Goal: Task Accomplishment & Management: Use online tool/utility

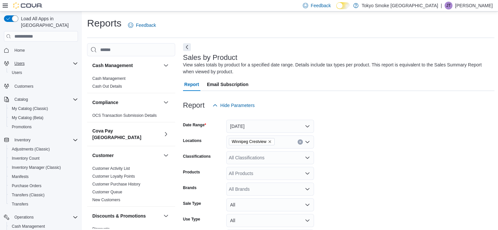
scroll to position [230, 0]
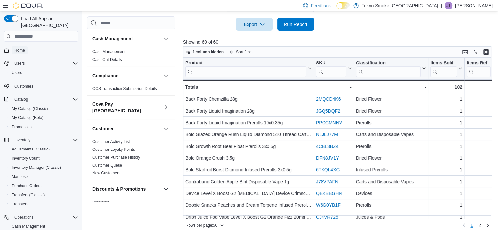
click at [18, 48] on span "Home" at bounding box center [19, 50] width 10 height 5
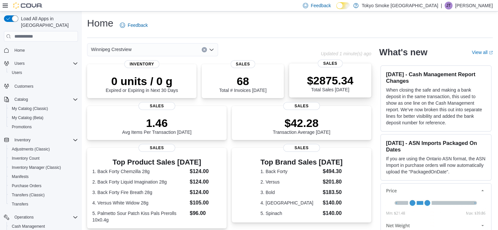
click at [314, 76] on p "$2875.34" at bounding box center [330, 80] width 46 height 13
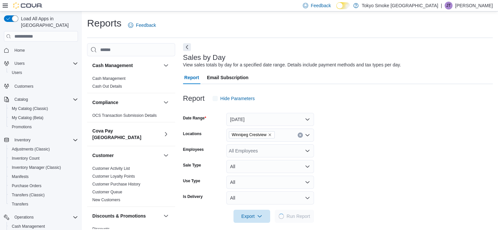
scroll to position [6, 0]
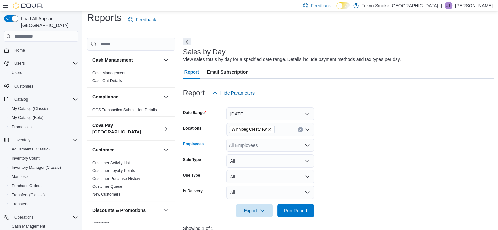
click at [253, 144] on div "All Employees" at bounding box center [270, 145] width 88 height 13
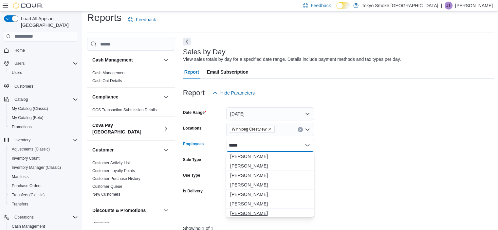
type input "*****"
click at [247, 214] on span "[PERSON_NAME]" at bounding box center [270, 213] width 80 height 7
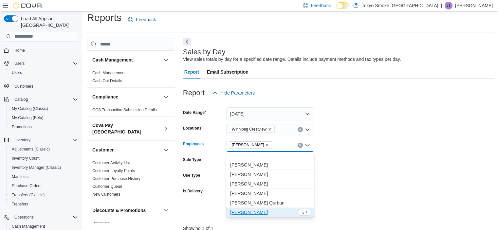
click at [370, 192] on form "Date Range Today Locations Winnipeg Crestview Employees Nicole Rusnak Combo box…" at bounding box center [339, 158] width 312 height 118
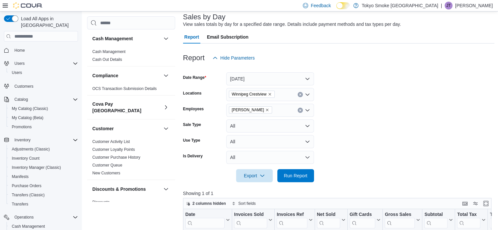
scroll to position [41, 0]
click at [295, 174] on span "Run Report" at bounding box center [296, 175] width 24 height 7
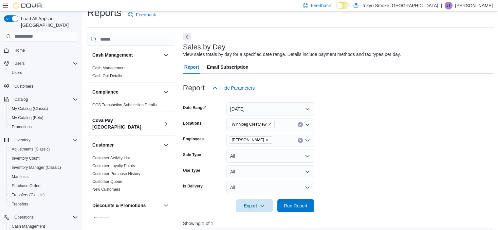
scroll to position [9, 0]
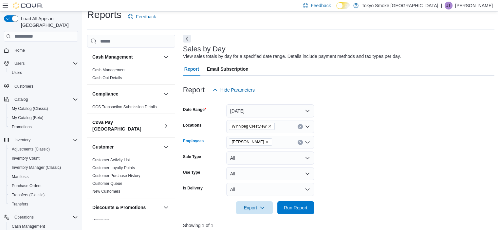
click at [300, 141] on icon "Clear input" at bounding box center [300, 142] width 3 height 3
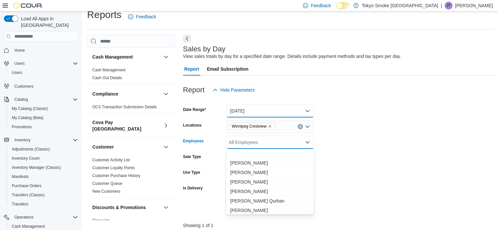
click at [274, 111] on button "[DATE]" at bounding box center [270, 110] width 88 height 13
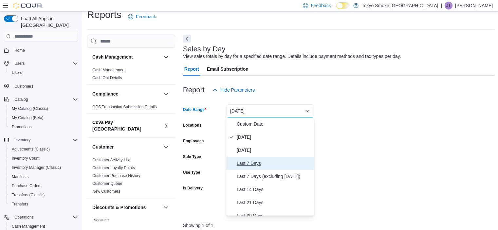
click at [259, 161] on span "Last 7 Days" at bounding box center [274, 163] width 75 height 8
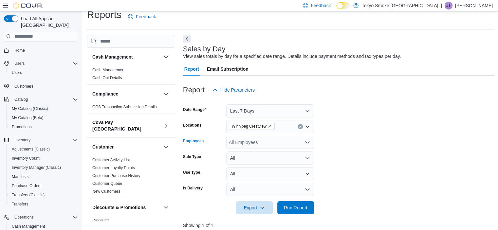
click at [272, 143] on div "All Employees" at bounding box center [270, 142] width 88 height 13
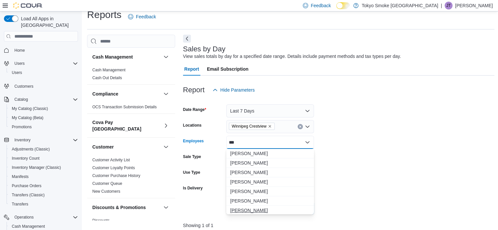
type input "***"
click at [249, 209] on span "[PERSON_NAME]" at bounding box center [270, 210] width 80 height 7
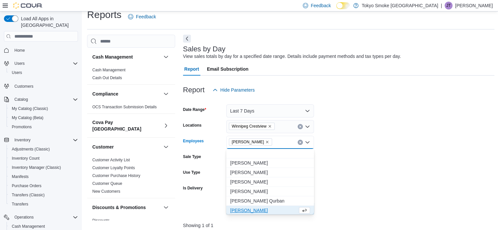
scroll to position [1, 0]
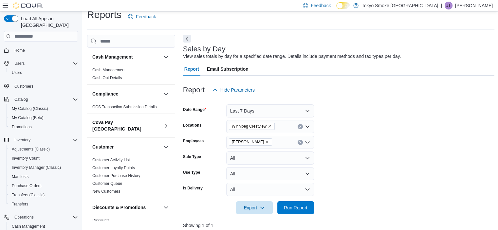
click at [347, 182] on form "Date Range Last 7 Days Locations Winnipeg Crestview Employees Nicole Rusnak Sal…" at bounding box center [339, 156] width 312 height 118
click at [291, 212] on span "Run Report" at bounding box center [295, 207] width 29 height 13
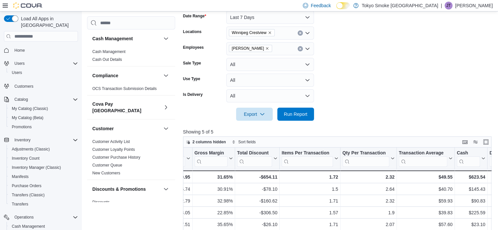
scroll to position [101, 0]
click at [265, 48] on icon "Remove Nicole Rusnak from selection in this group" at bounding box center [267, 49] width 4 height 4
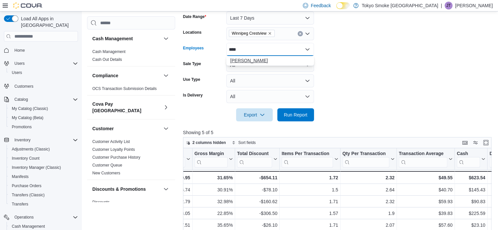
type input "****"
click at [261, 58] on span "[PERSON_NAME]" at bounding box center [270, 60] width 80 height 7
click at [414, 83] on form "Date Range Last 7 Days Locations [GEOGRAPHIC_DATA] [GEOGRAPHIC_DATA] Employees …" at bounding box center [339, 63] width 312 height 118
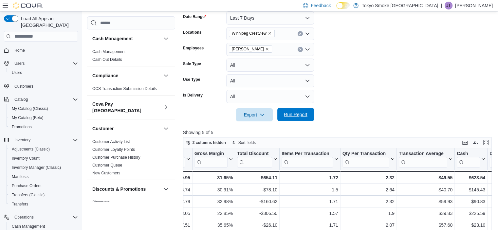
click at [289, 117] on span "Run Report" at bounding box center [296, 114] width 24 height 7
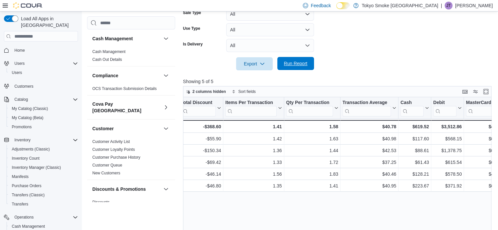
scroll to position [0, 480]
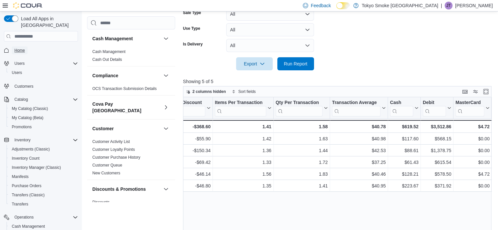
click at [23, 48] on span "Home" at bounding box center [19, 50] width 10 height 5
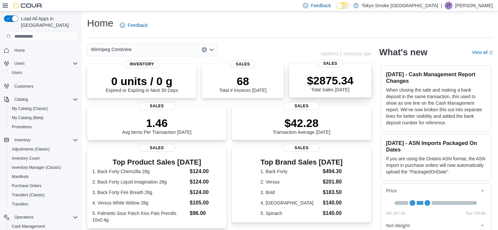
click at [331, 75] on p "$2875.34" at bounding box center [330, 80] width 46 height 13
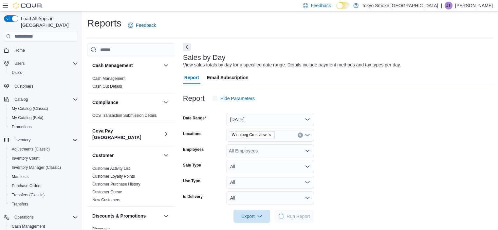
scroll to position [6, 0]
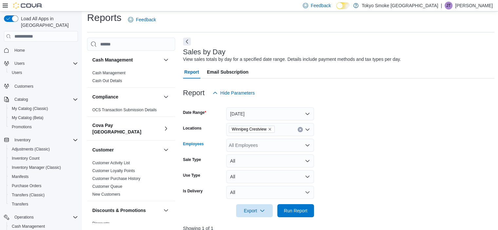
click at [268, 146] on div "All Employees" at bounding box center [270, 145] width 88 height 13
type input "*****"
click at [256, 157] on span "[PERSON_NAME]" at bounding box center [270, 156] width 80 height 7
click at [253, 113] on button "[DATE]" at bounding box center [270, 113] width 88 height 13
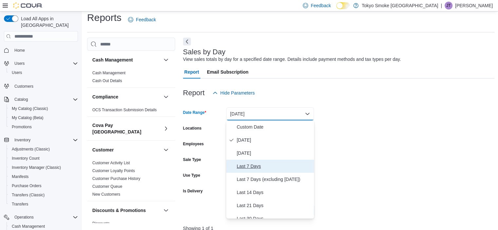
click at [246, 167] on span "Last 7 Days" at bounding box center [274, 166] width 75 height 8
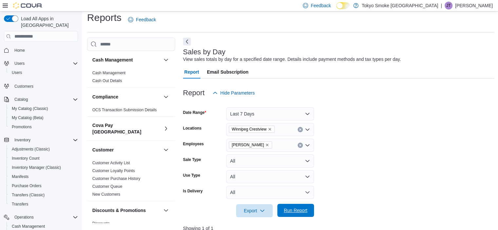
click at [308, 216] on span "Run Report" at bounding box center [295, 210] width 29 height 13
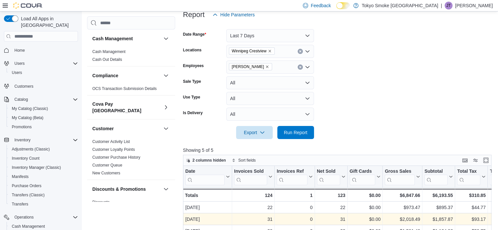
scroll to position [79, 0]
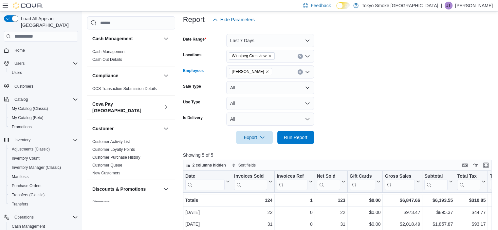
click at [266, 71] on icon "Remove Nicole Rusnak from selection in this group" at bounding box center [267, 71] width 3 height 3
type input "****"
click at [247, 81] on span "[PERSON_NAME]" at bounding box center [270, 83] width 80 height 7
drag, startPoint x: 364, startPoint y: 82, endPoint x: 293, endPoint y: 136, distance: 88.5
click at [293, 136] on form "Date Range Last 7 Days Locations [GEOGRAPHIC_DATA] [GEOGRAPHIC_DATA] Employees …" at bounding box center [339, 85] width 312 height 118
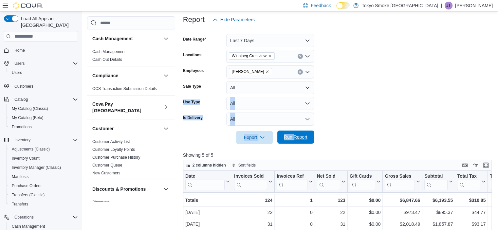
click at [293, 136] on span "Run Report" at bounding box center [296, 137] width 24 height 7
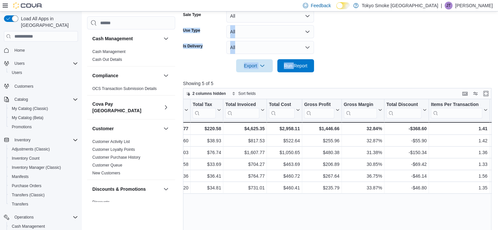
scroll to position [143, 0]
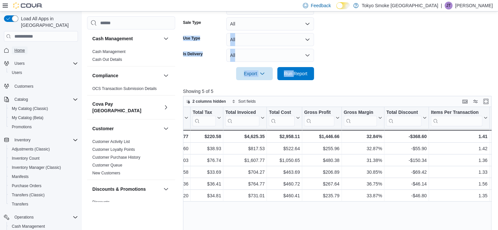
click at [16, 48] on span "Home" at bounding box center [19, 50] width 10 height 5
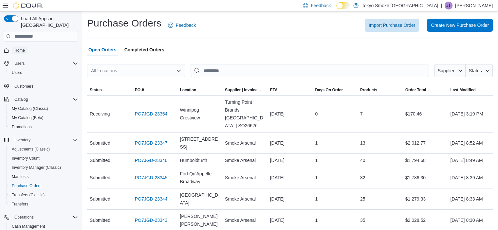
click at [17, 48] on span "Home" at bounding box center [19, 50] width 10 height 5
